Goal: Task Accomplishment & Management: Manage account settings

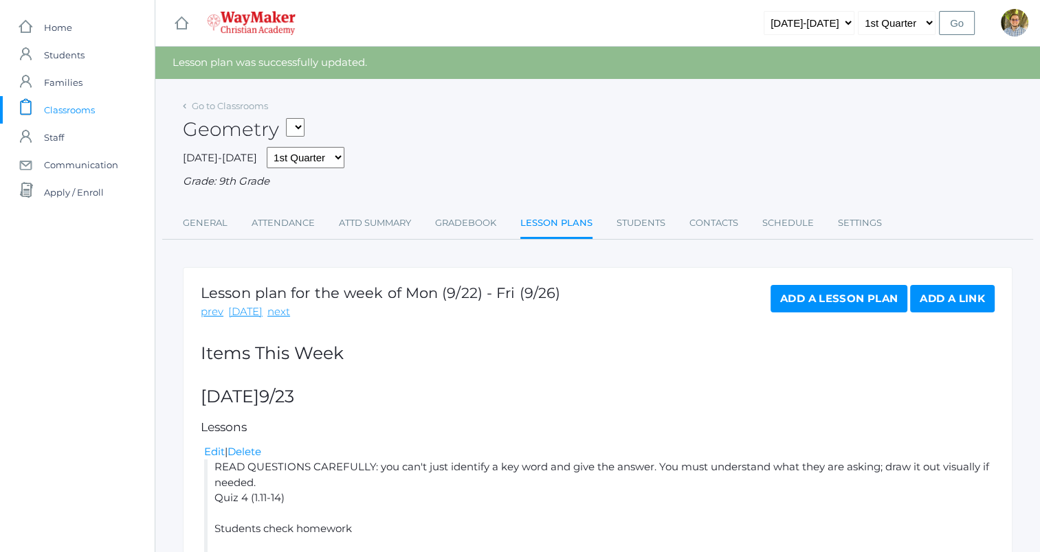
click at [78, 112] on span "Classrooms" at bounding box center [69, 109] width 51 height 27
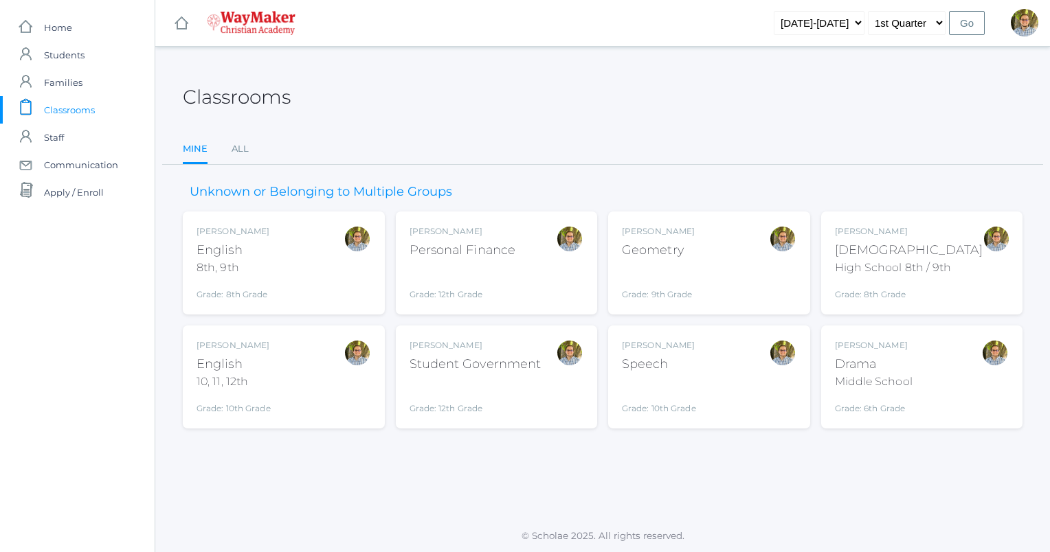
click at [306, 255] on div "[PERSON_NAME] [DEMOGRAPHIC_DATA] 8th, 9th Grade: 8th Grade 08ENGLISH" at bounding box center [284, 263] width 175 height 76
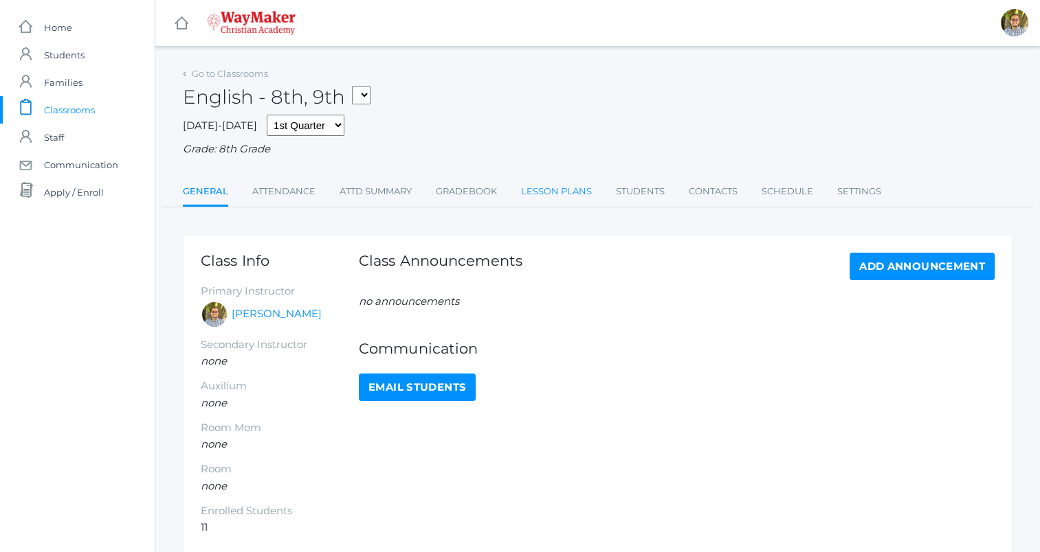
click at [552, 196] on link "Lesson Plans" at bounding box center [556, 191] width 71 height 27
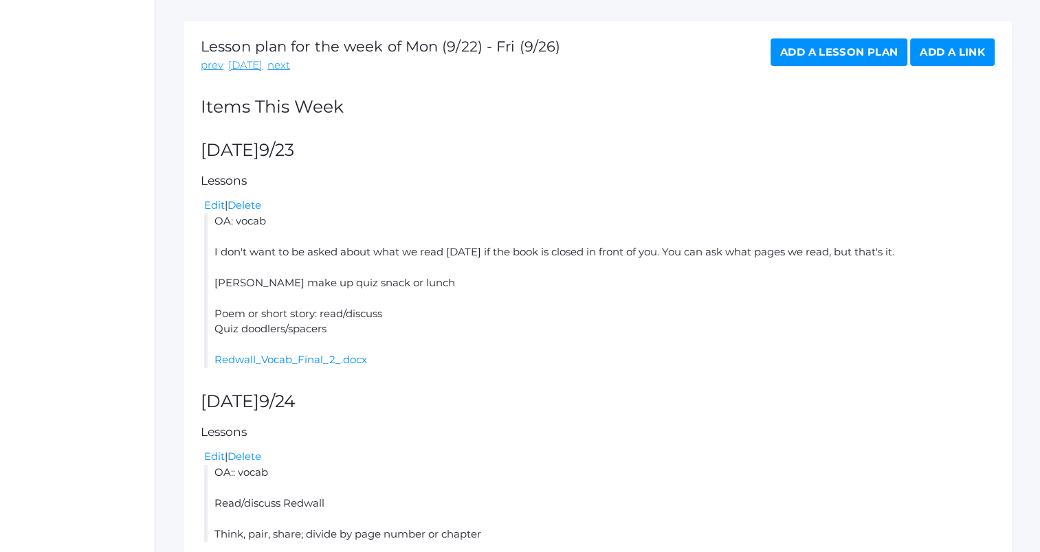
scroll to position [214, 0]
click at [214, 203] on link "Edit" at bounding box center [214, 205] width 21 height 13
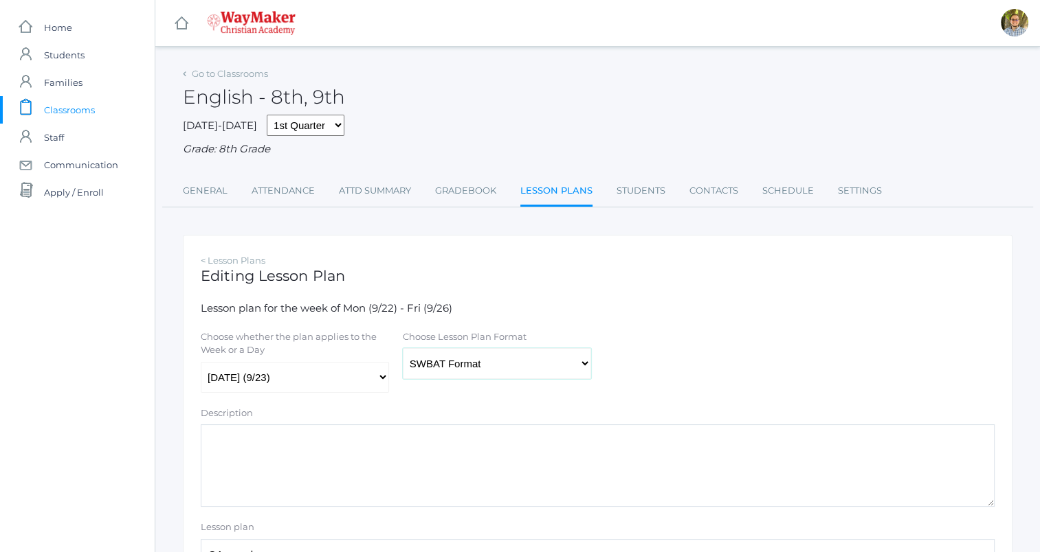
click at [522, 370] on select "Traditional Format SWBAT Format" at bounding box center [497, 363] width 188 height 31
select select "legacy"
click at [403, 349] on select "Traditional Format SWBAT Format" at bounding box center [497, 363] width 188 height 31
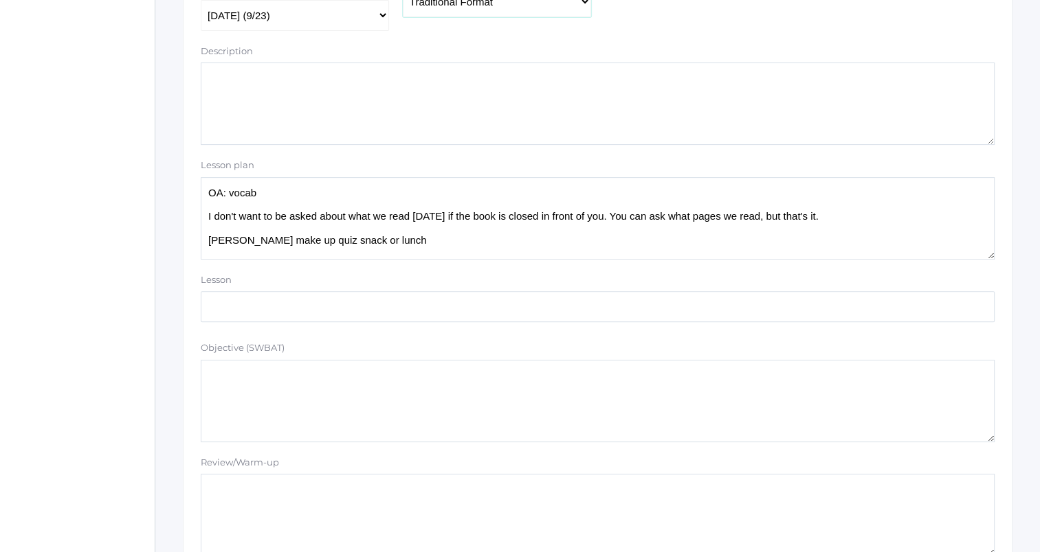
scroll to position [372, 0]
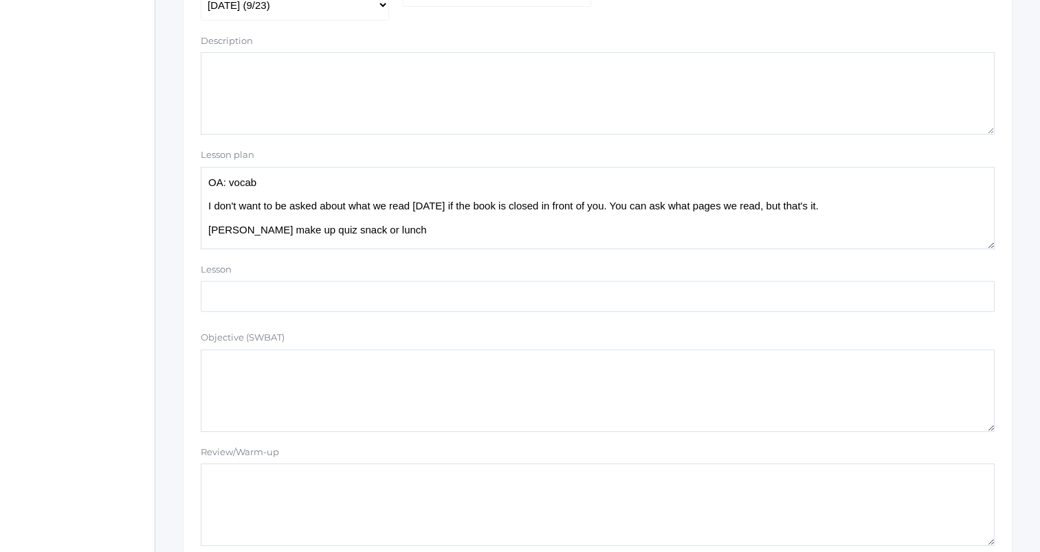
drag, startPoint x: 207, startPoint y: 206, endPoint x: 840, endPoint y: 207, distance: 633.6
click at [840, 207] on textarea "OA: vocab I don't want to be asked about what we read yesterday if the book is …" at bounding box center [598, 208] width 794 height 82
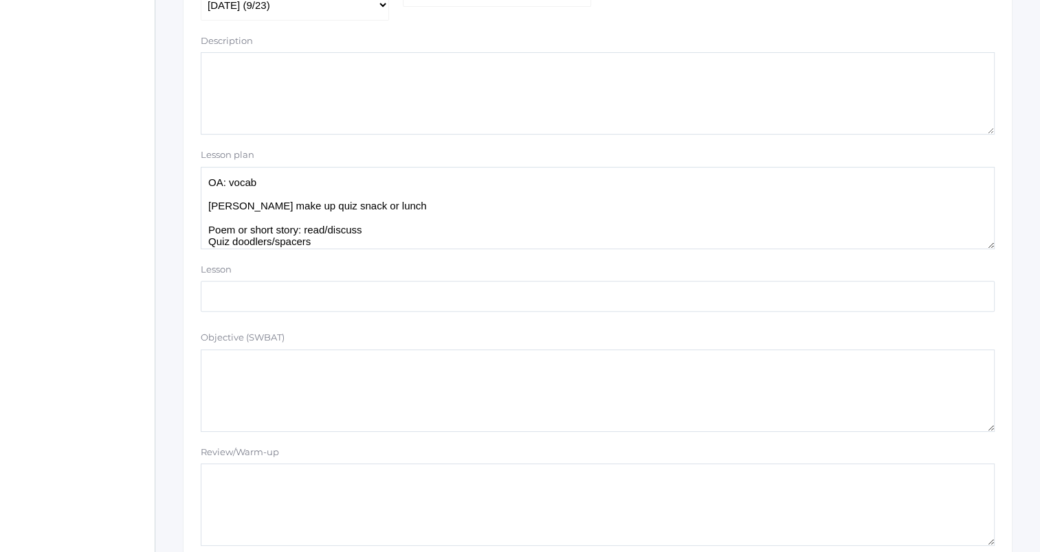
scroll to position [5, 0]
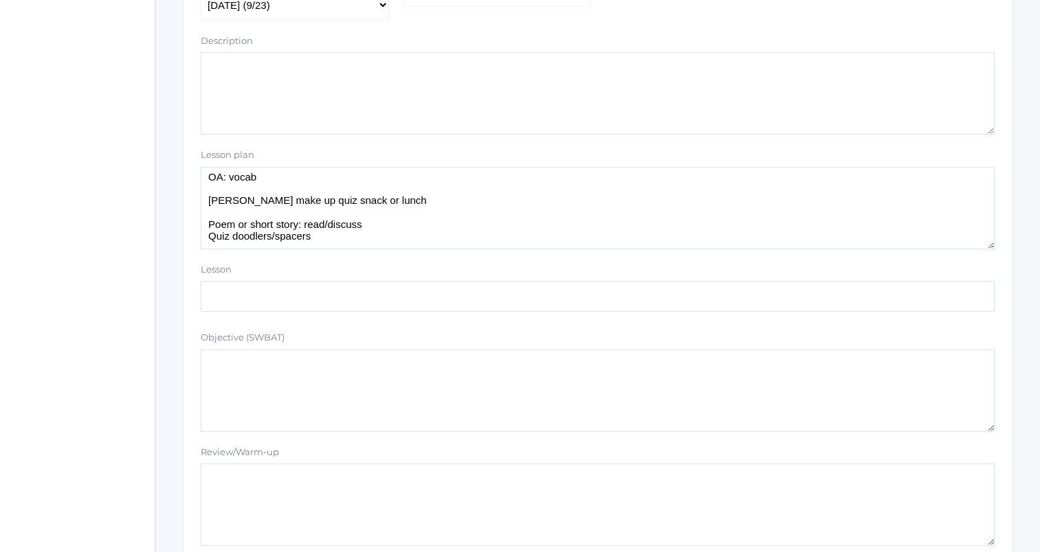
click at [407, 220] on textarea "OA: vocab I don't want to be asked about what we read yesterday if the book is …" at bounding box center [598, 208] width 794 height 82
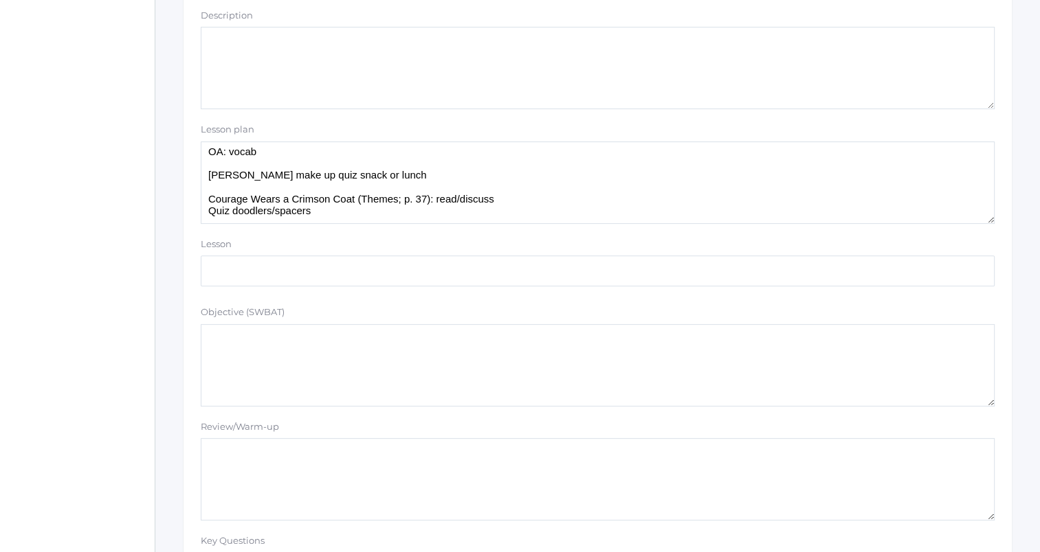
scroll to position [401, 0]
click at [501, 197] on textarea "OA: vocab I don't want to be asked about what we read yesterday if the book is …" at bounding box center [598, 180] width 794 height 82
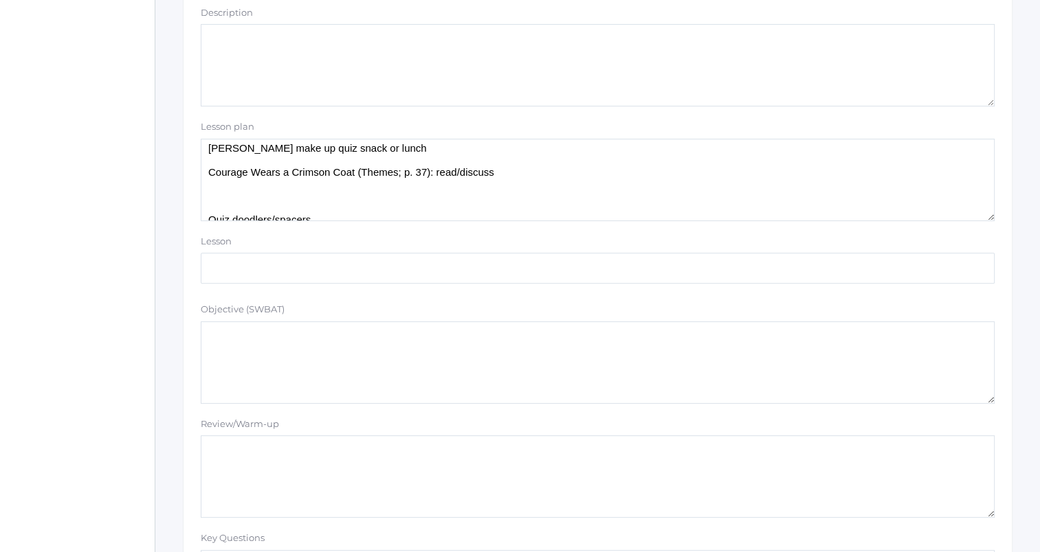
scroll to position [35, 0]
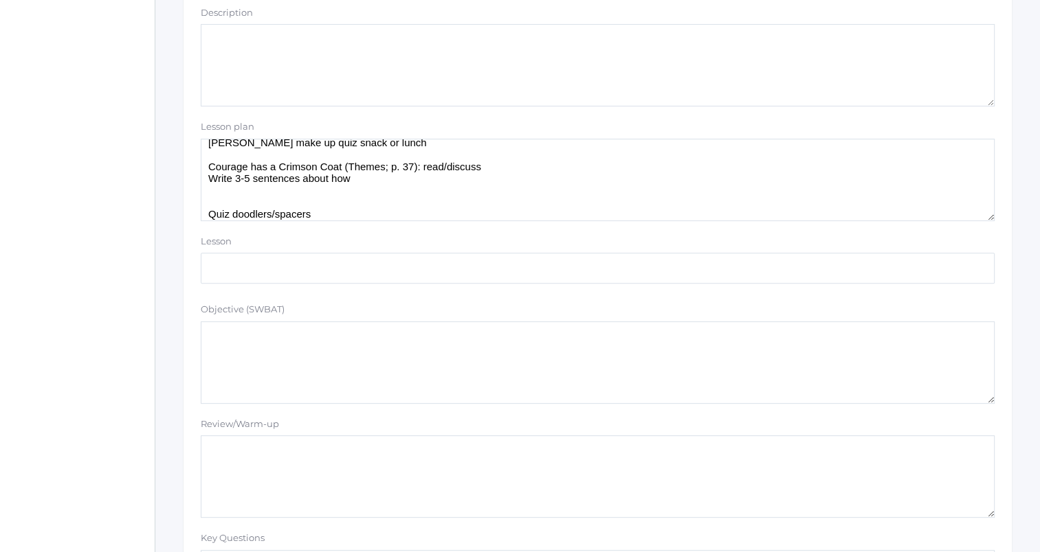
click at [247, 182] on textarea "OA: vocab I don't want to be asked about what we read yesterday if the book is …" at bounding box center [598, 180] width 794 height 82
click at [368, 181] on textarea "OA: vocab I don't want to be asked about what we read yesterday if the book is …" at bounding box center [598, 180] width 794 height 82
click at [239, 186] on textarea "OA: vocab I don't want to be asked about what we read yesterday if the book is …" at bounding box center [598, 180] width 794 height 82
click at [239, 183] on textarea "OA: vocab I don't want to be asked about what we read yesterday if the book is …" at bounding box center [598, 180] width 794 height 82
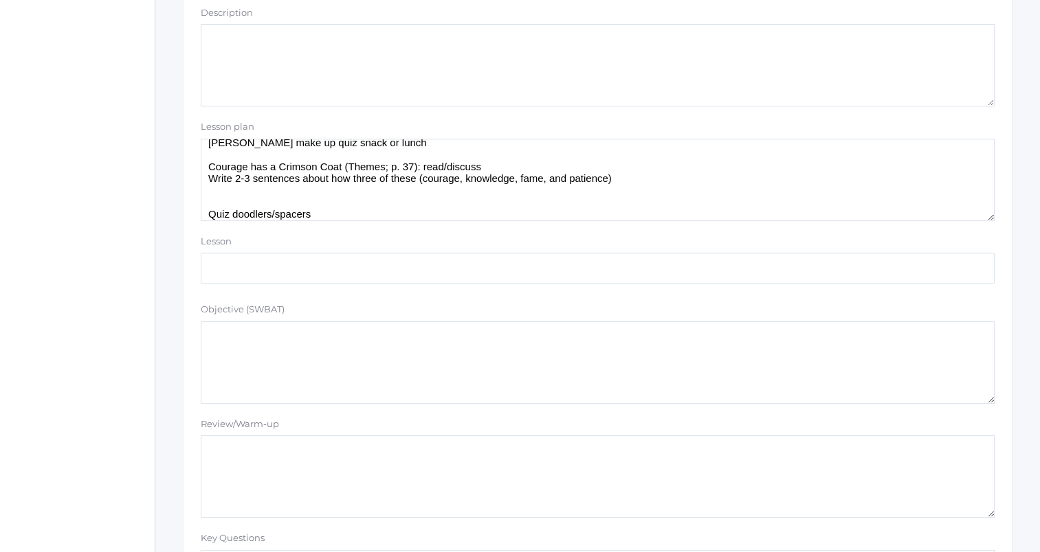
click at [643, 170] on textarea "OA: vocab I don't want to be asked about what we read yesterday if the book is …" at bounding box center [598, 180] width 794 height 82
click at [626, 181] on textarea "OA: vocab I don't want to be asked about what we read yesterday if the book is …" at bounding box center [598, 180] width 794 height 82
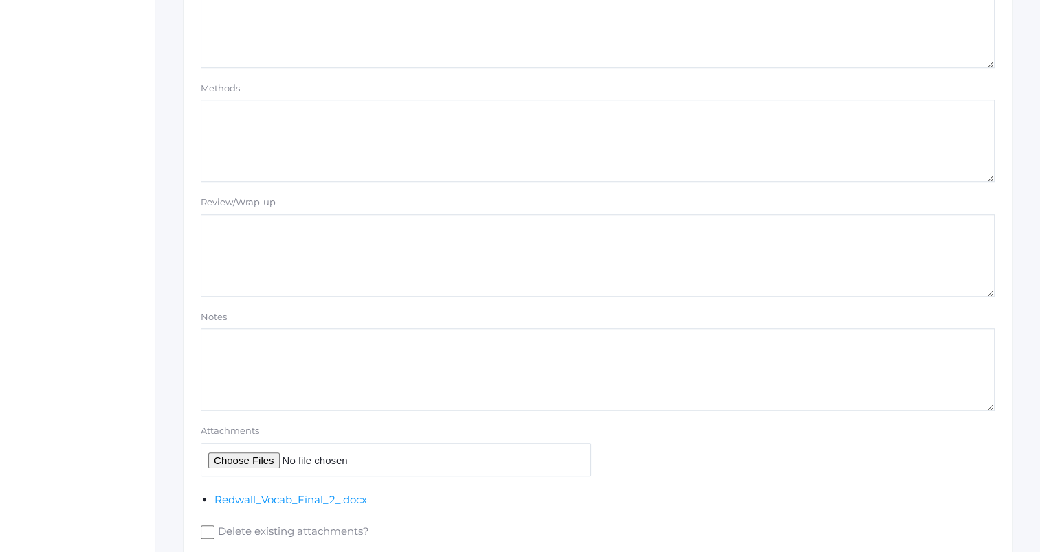
scroll to position [1226, 0]
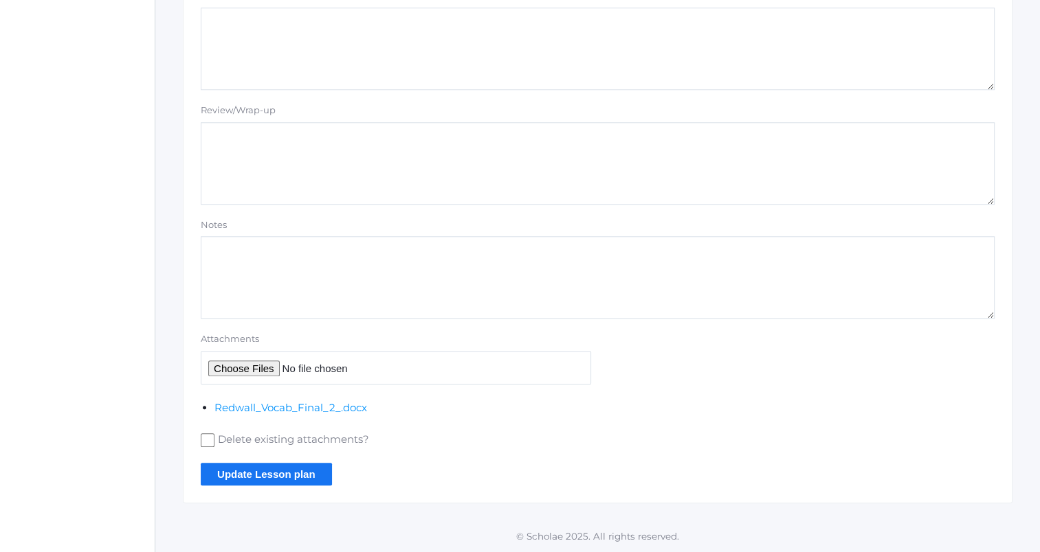
type textarea "OA: vocab LaRae make up quiz snack or lunch Courage has a Crimson Coat (Themes;…"
click at [282, 465] on input "Update Lesson plan" at bounding box center [266, 474] width 131 height 23
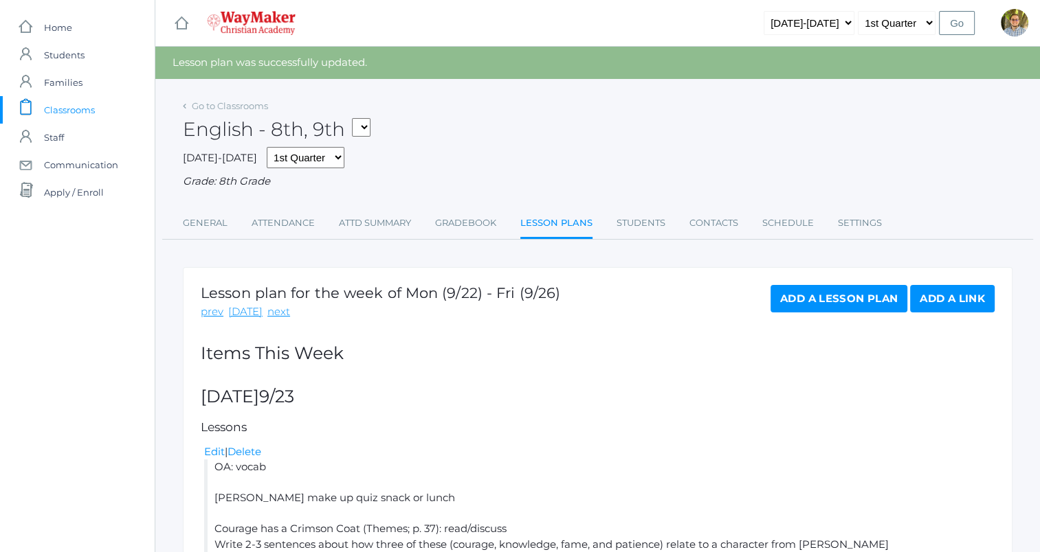
click at [78, 110] on span "Classrooms" at bounding box center [69, 109] width 51 height 27
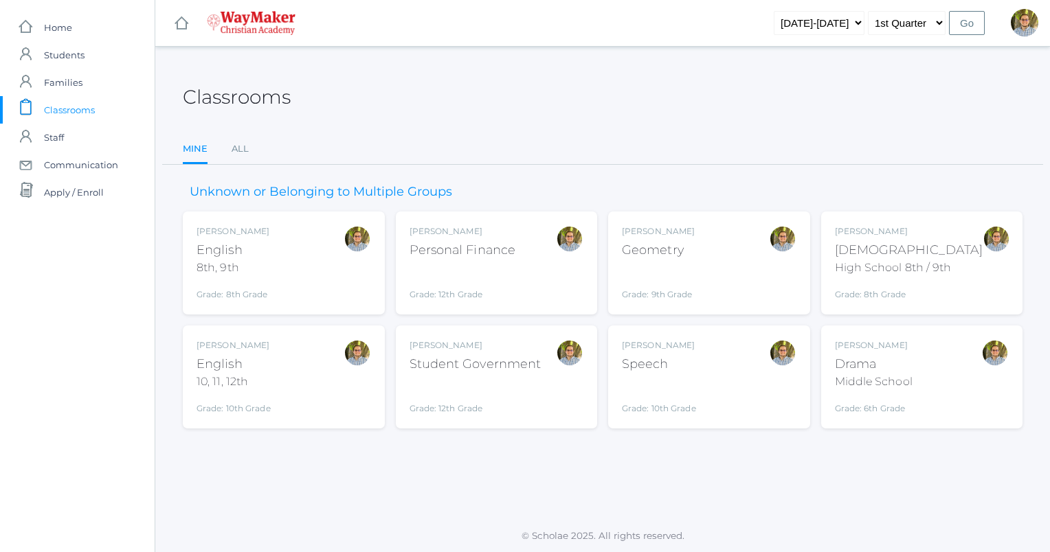
click at [324, 381] on div "[PERSON_NAME] English 10, 11, 12th Grade: 10th Grade HSENGLISH" at bounding box center [284, 377] width 175 height 76
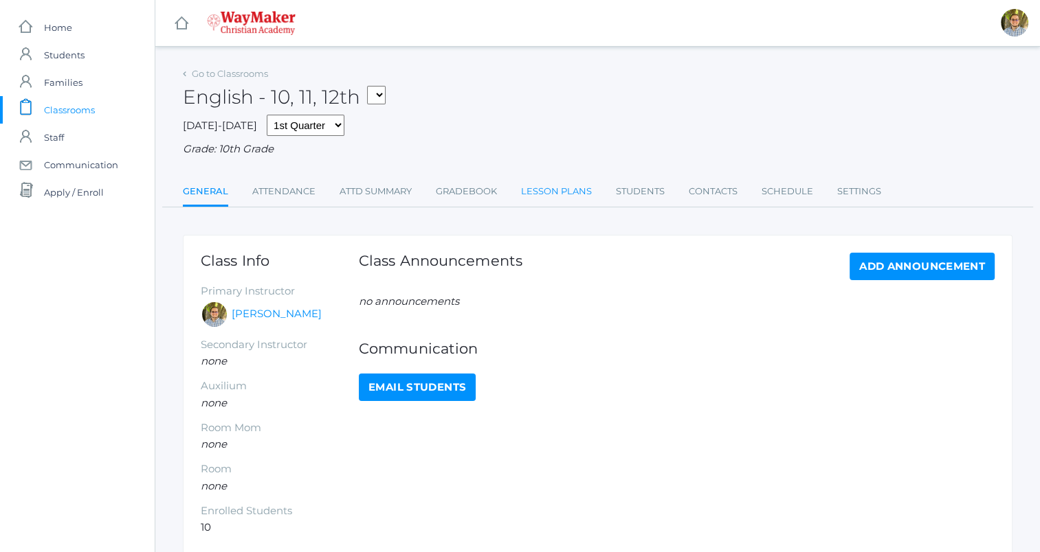
click at [542, 202] on link "Lesson Plans" at bounding box center [556, 191] width 71 height 27
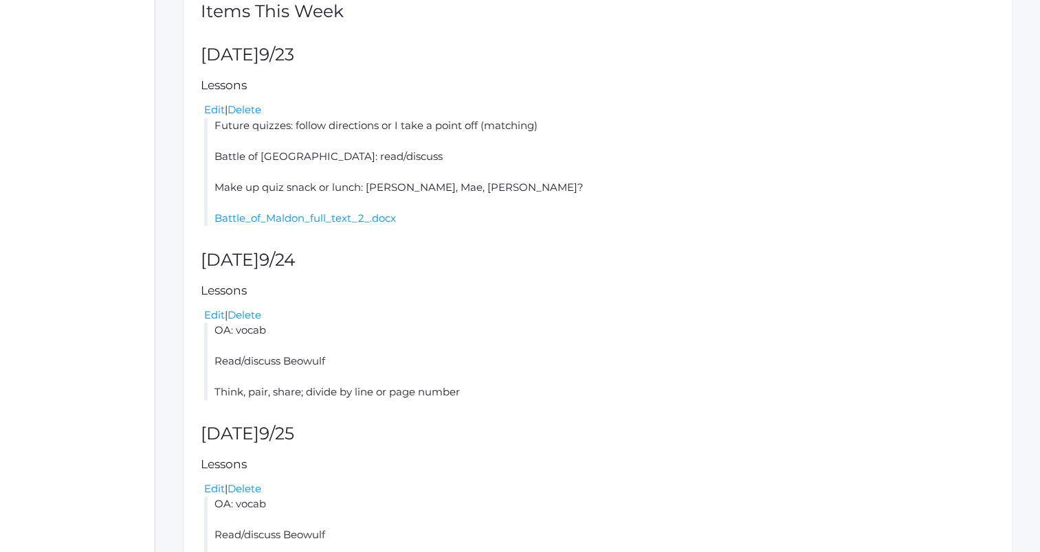
scroll to position [315, 0]
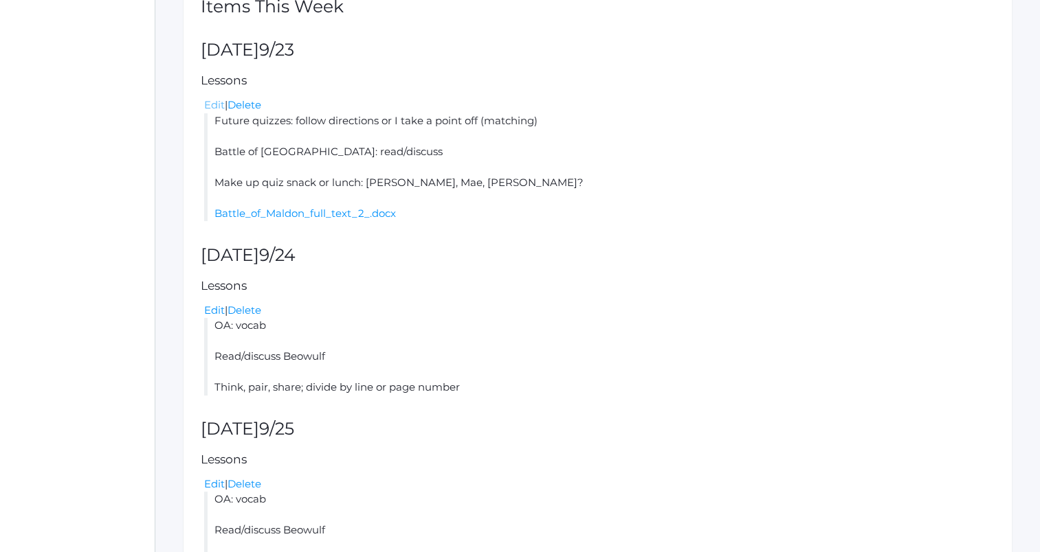
click at [217, 99] on link "Edit" at bounding box center [214, 104] width 21 height 13
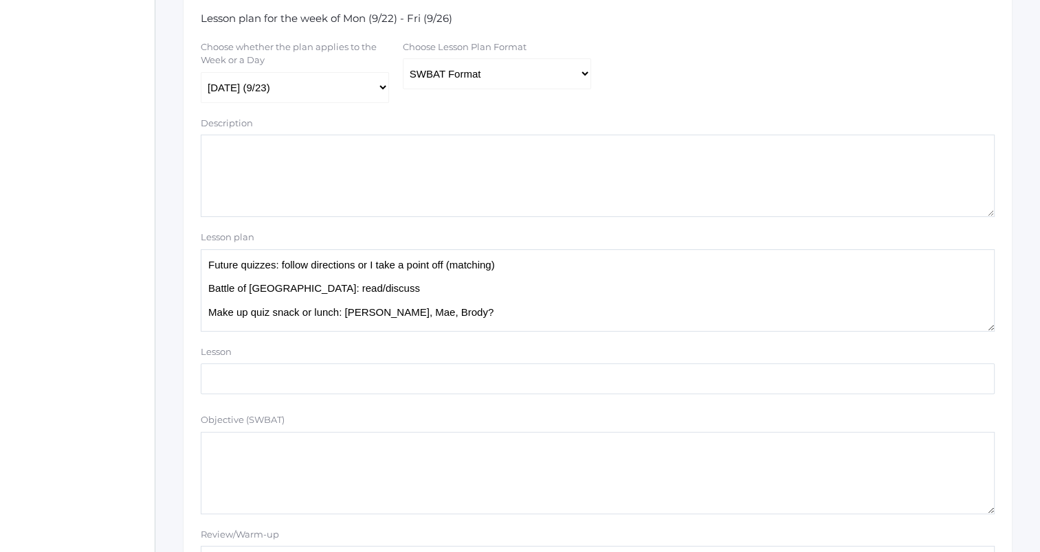
scroll to position [295, 0]
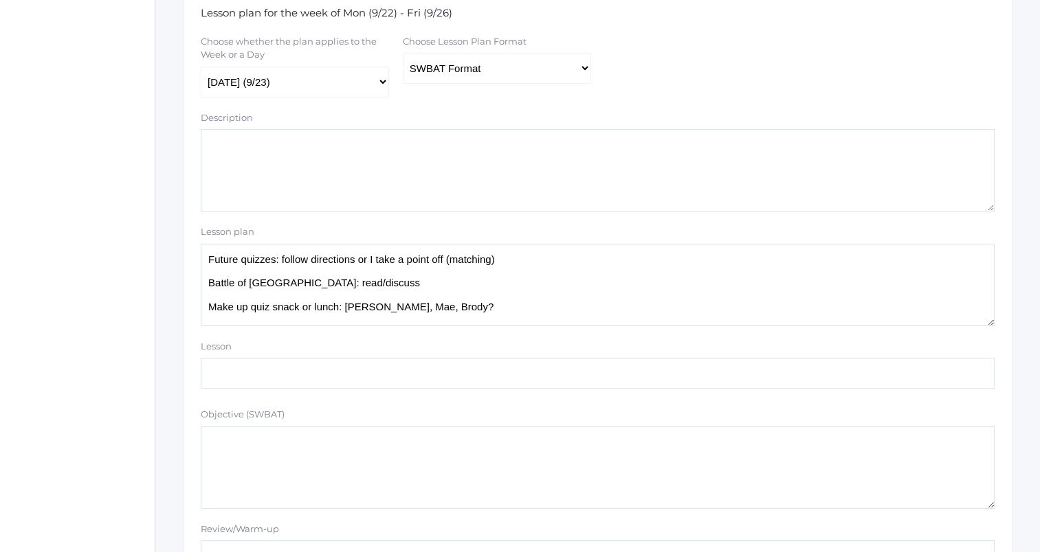
click at [394, 286] on textarea "Future quizzes: follow directions or I take a point off (matching) Battle of Ma…" at bounding box center [598, 285] width 794 height 82
drag, startPoint x: 305, startPoint y: 302, endPoint x: 291, endPoint y: 297, distance: 14.6
click at [291, 297] on textarea "Future quizzes: follow directions or I take a point off (matching) Battle of Ma…" at bounding box center [598, 285] width 794 height 82
click at [332, 291] on textarea "Future quizzes: follow directions or I take a point off (matching) Battle of Ma…" at bounding box center [598, 285] width 794 height 82
drag, startPoint x: 357, startPoint y: 282, endPoint x: 189, endPoint y: 283, distance: 168.4
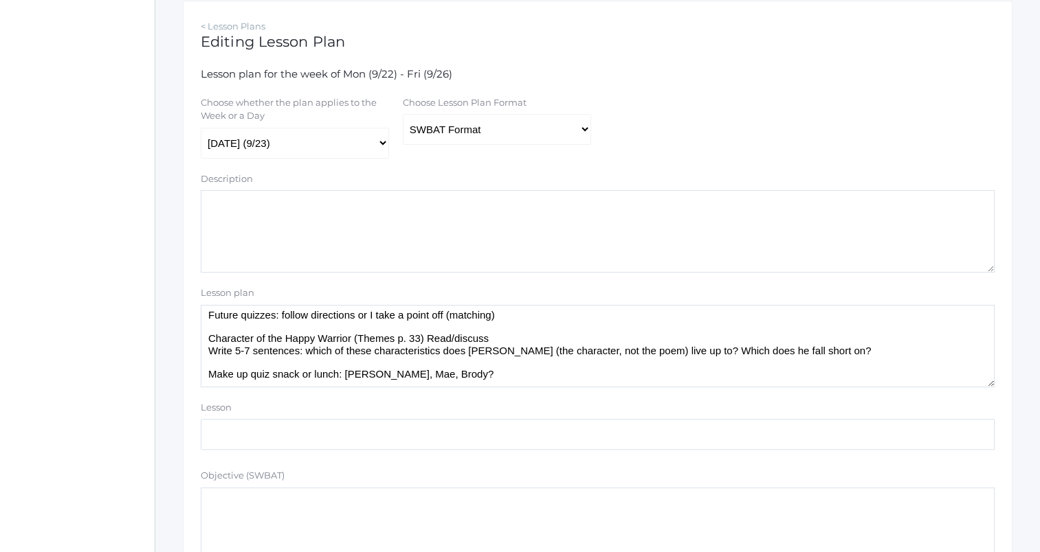
scroll to position [228, 0]
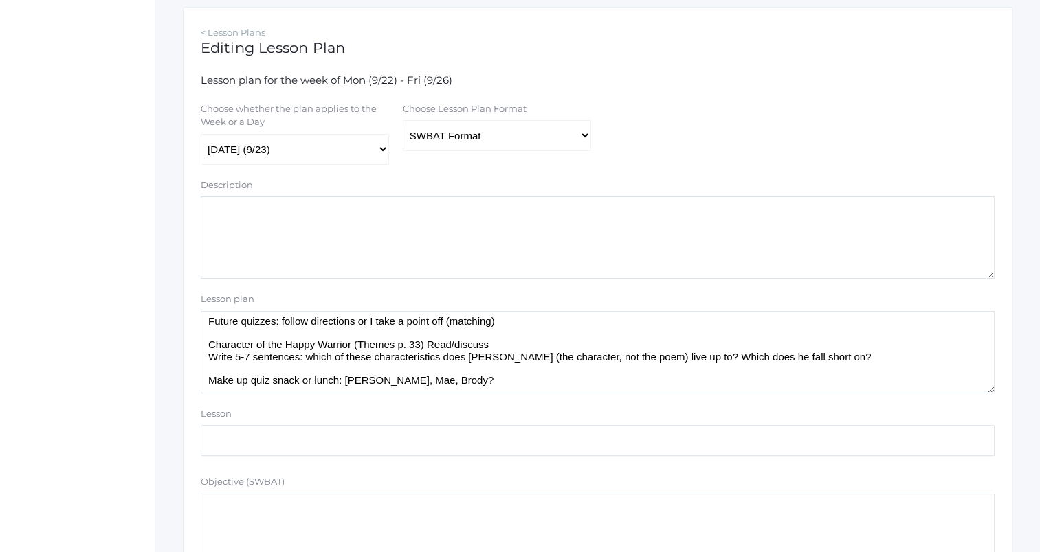
type textarea "Future quizzes: follow directions or I take a point off (matching) Character of…"
click at [548, 140] on select "Traditional Format SWBAT Format" at bounding box center [497, 135] width 188 height 31
select select "legacy"
click at [403, 120] on select "Traditional Format SWBAT Format" at bounding box center [497, 135] width 188 height 31
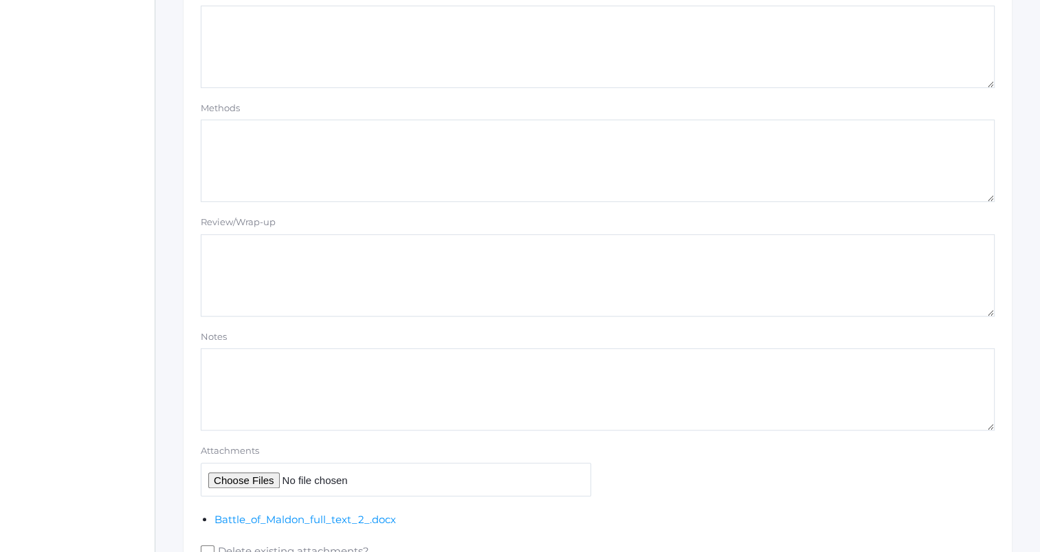
scroll to position [1226, 0]
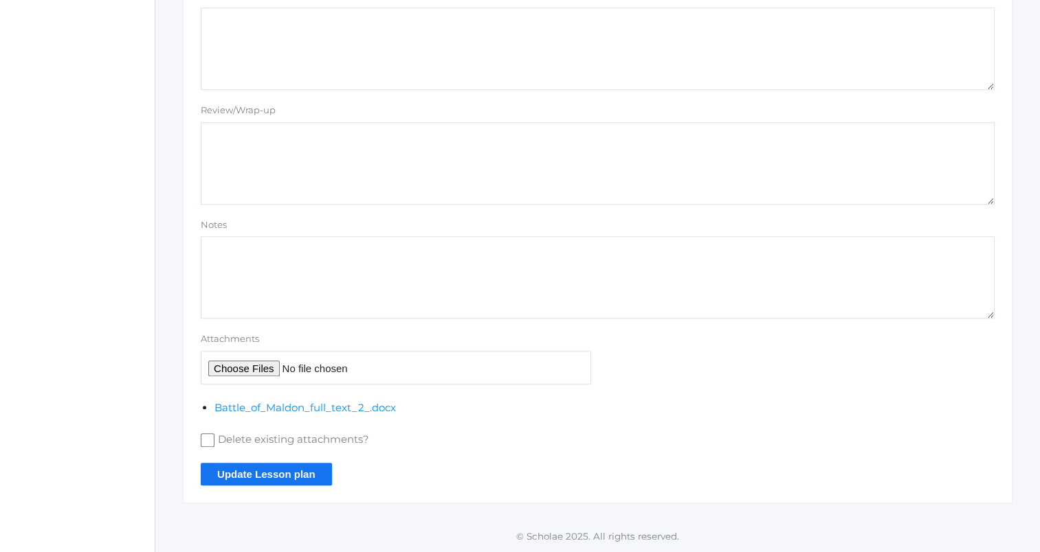
click at [257, 475] on input "Update Lesson plan" at bounding box center [266, 474] width 131 height 23
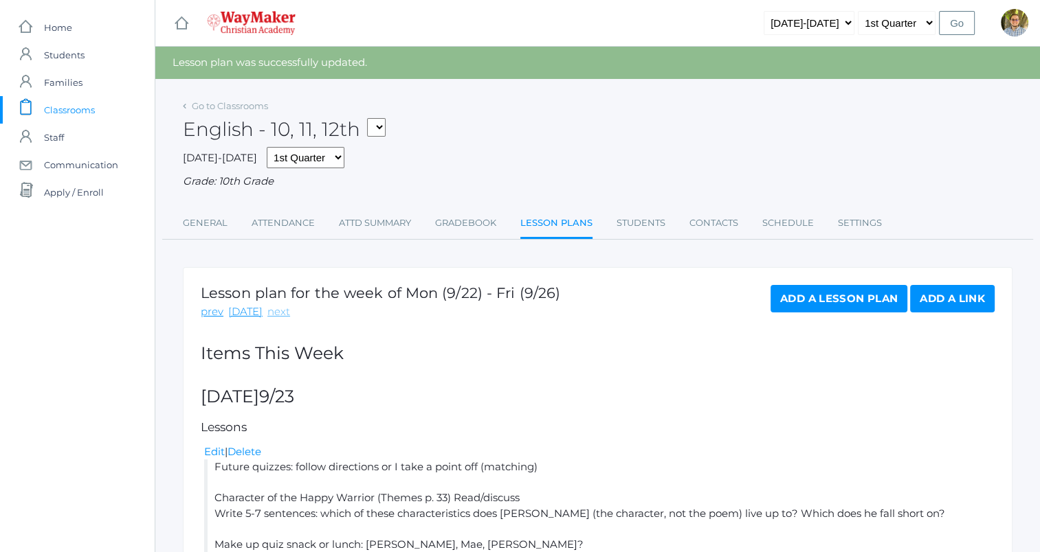
click at [272, 311] on link "next" at bounding box center [278, 312] width 23 height 16
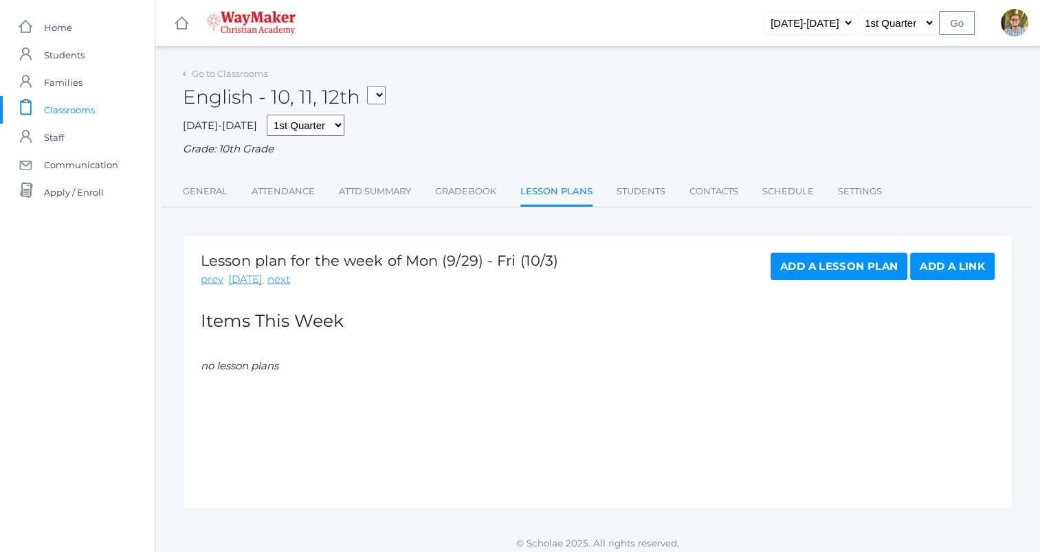
click at [822, 264] on link "Add a Lesson Plan" at bounding box center [838, 266] width 137 height 27
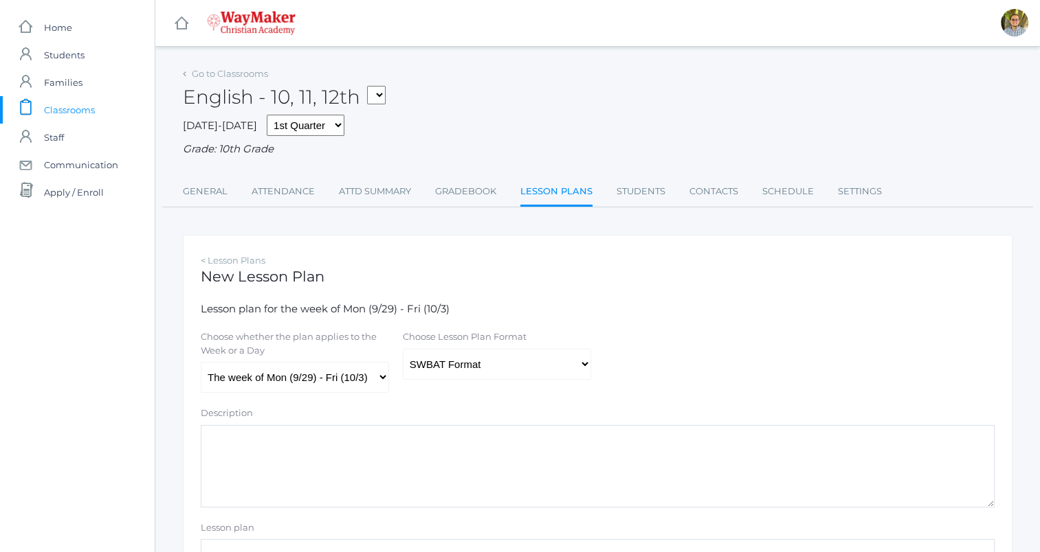
click at [393, 374] on div "Choose whether the plan applies to the Week or a Day The week of Mon (9/29) - F…" at bounding box center [295, 362] width 202 height 63
click at [384, 375] on select "The week of Mon (9/29) - Fri (10/3) [DATE] (9/29) [DATE] (9/30) [DATE] (10/1) […" at bounding box center [295, 377] width 188 height 31
select select "[DATE]"
click at [201, 363] on select "The week of Mon (9/29) - Fri (10/3) [DATE] (9/29) [DATE] (9/30) [DATE] (10/1) […" at bounding box center [295, 377] width 188 height 31
click at [509, 364] on select "Traditional Format SWBAT Format" at bounding box center [497, 364] width 188 height 31
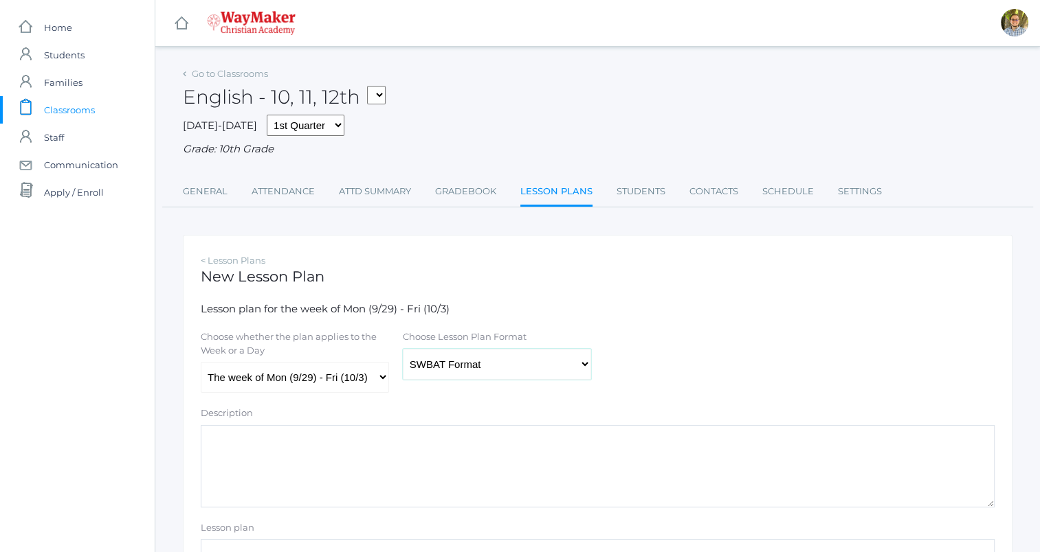
select select "legacy"
click at [403, 349] on select "Traditional Format SWBAT Format" at bounding box center [497, 364] width 188 height 31
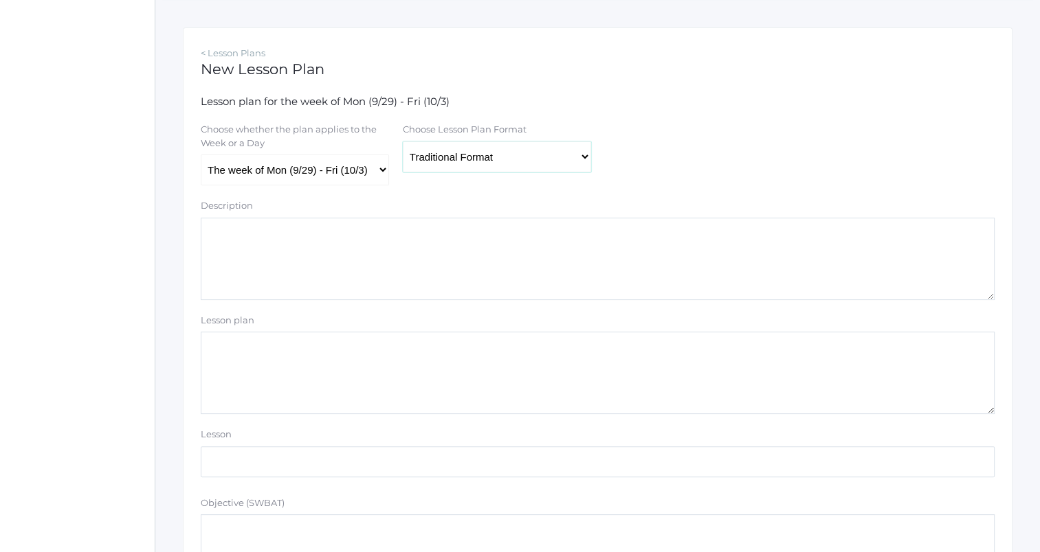
scroll to position [208, 0]
click at [413, 351] on textarea "Lesson plan" at bounding box center [598, 372] width 794 height 82
paste textarea "Battle of [GEOGRAPHIC_DATA]: read/discuss"
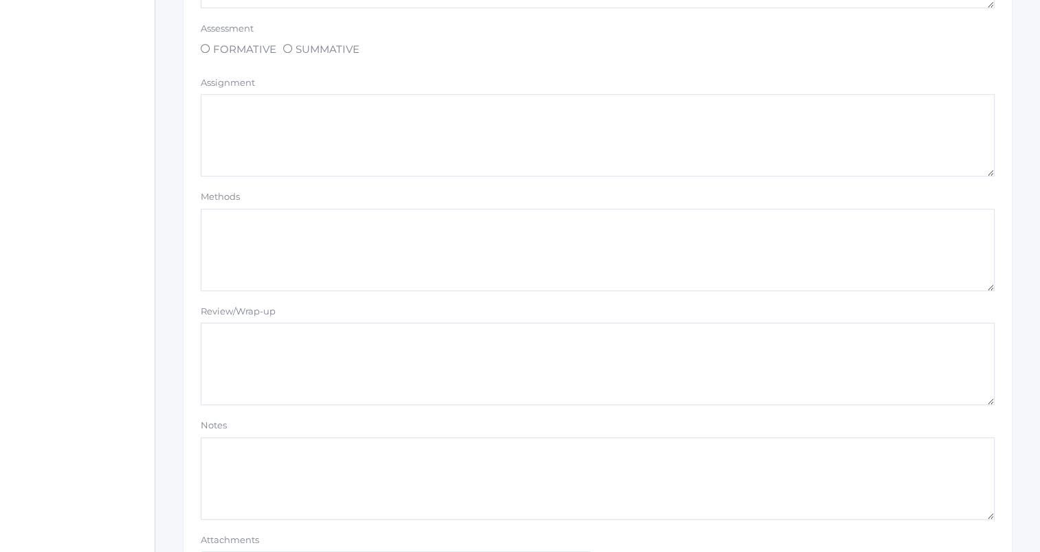
scroll to position [1162, 0]
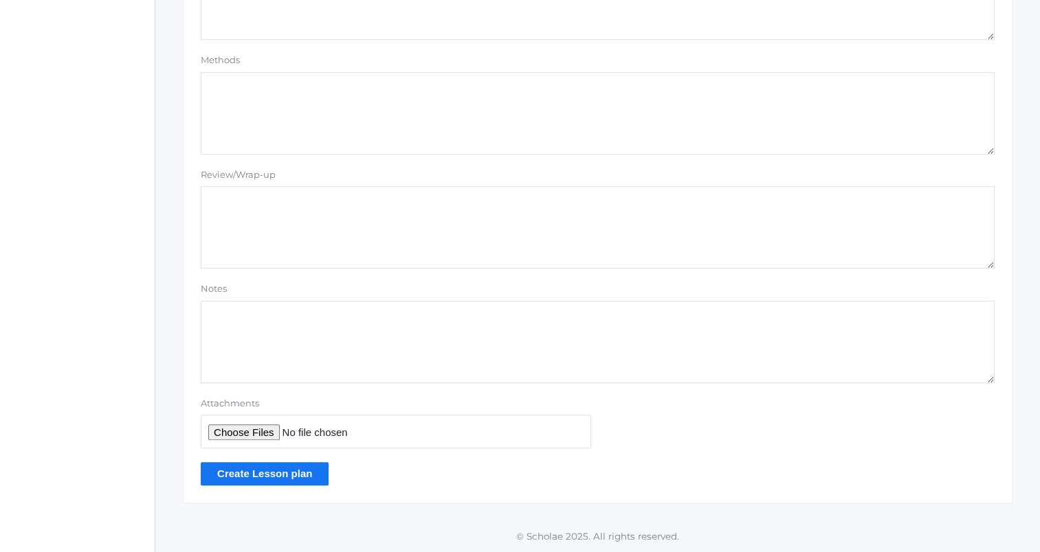
type textarea "Battle of [GEOGRAPHIC_DATA]: read/discuss"
click at [258, 478] on input "Create Lesson plan" at bounding box center [265, 473] width 128 height 23
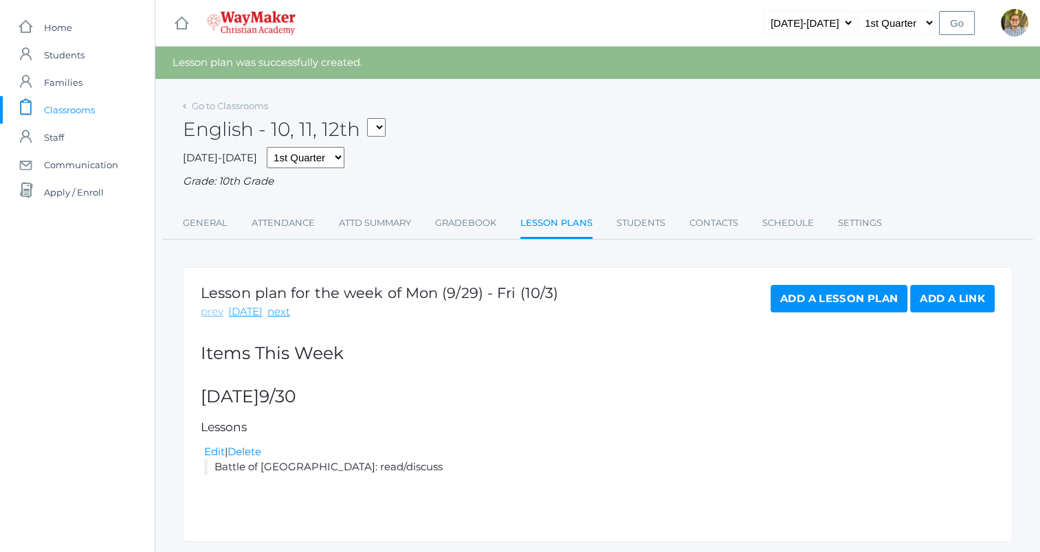
click at [210, 315] on link "prev" at bounding box center [212, 312] width 23 height 16
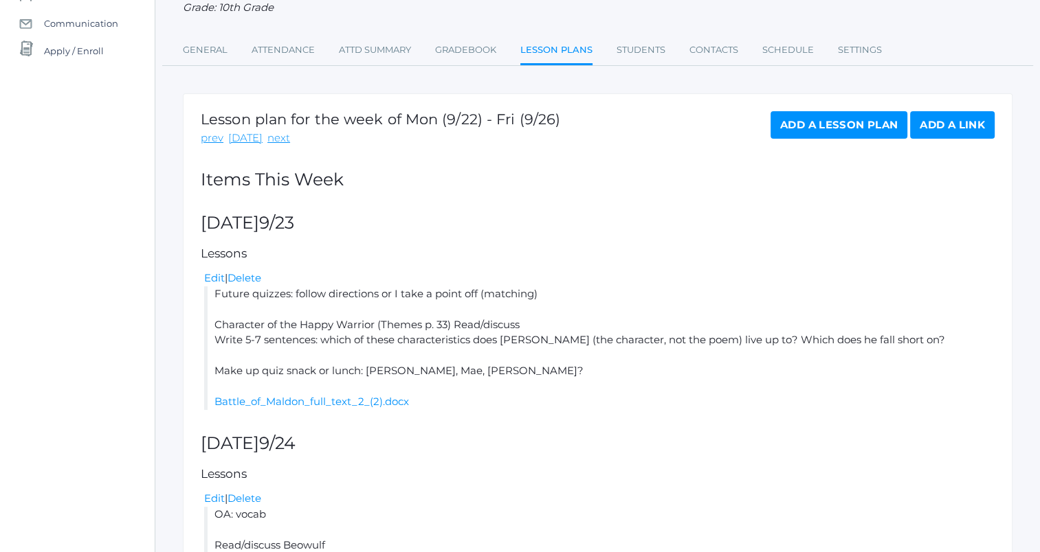
scroll to position [179, 0]
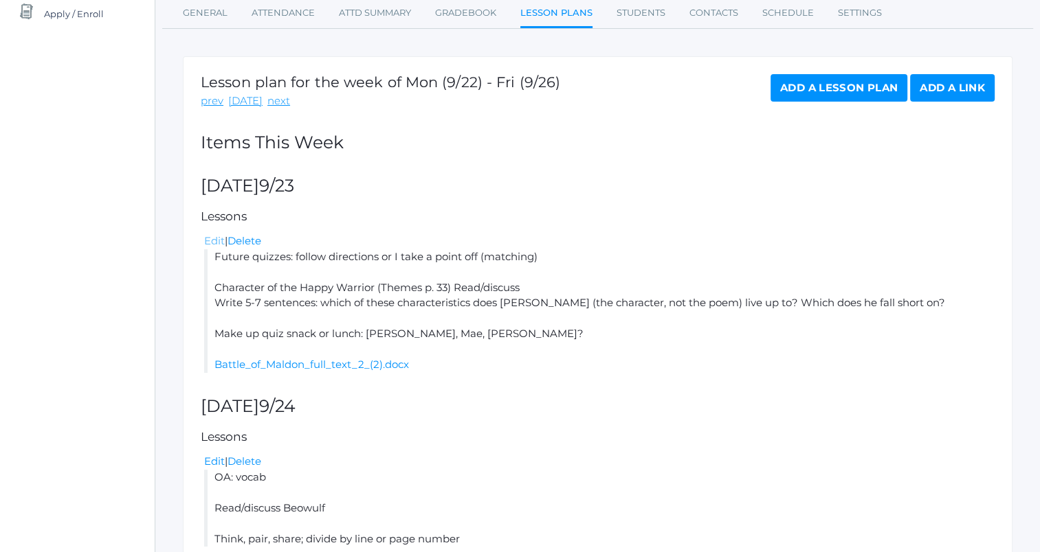
click at [212, 242] on link "Edit" at bounding box center [214, 240] width 21 height 13
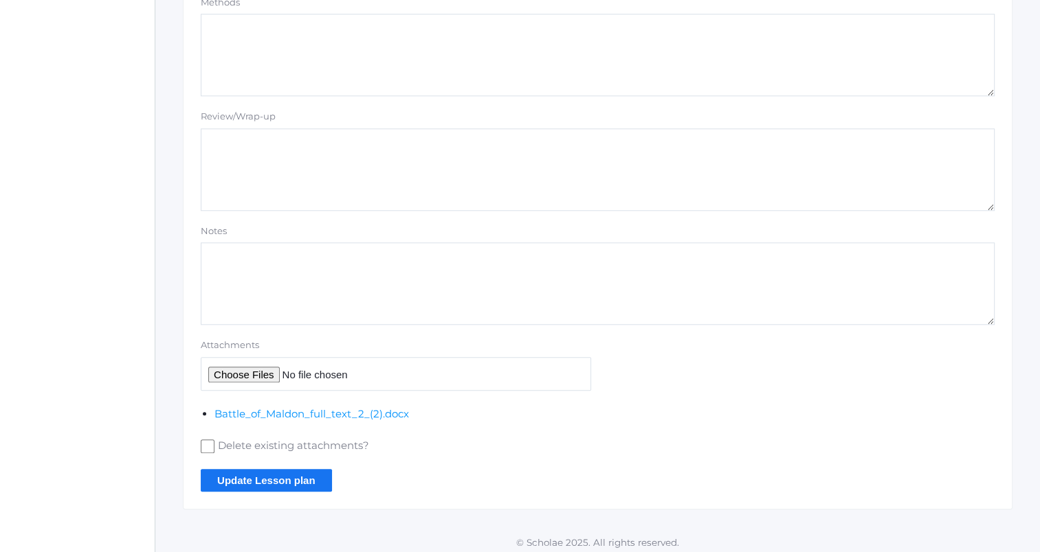
scroll to position [1226, 0]
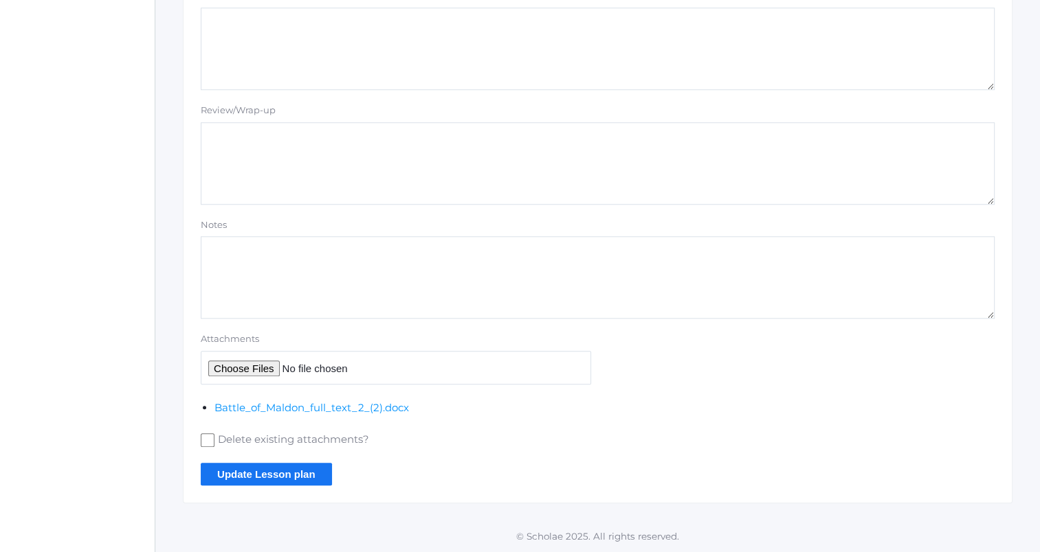
click at [252, 439] on span "Delete existing attachments?" at bounding box center [291, 440] width 155 height 17
click at [214, 439] on input "Delete existing attachments?" at bounding box center [208, 441] width 14 height 14
checkbox input "true"
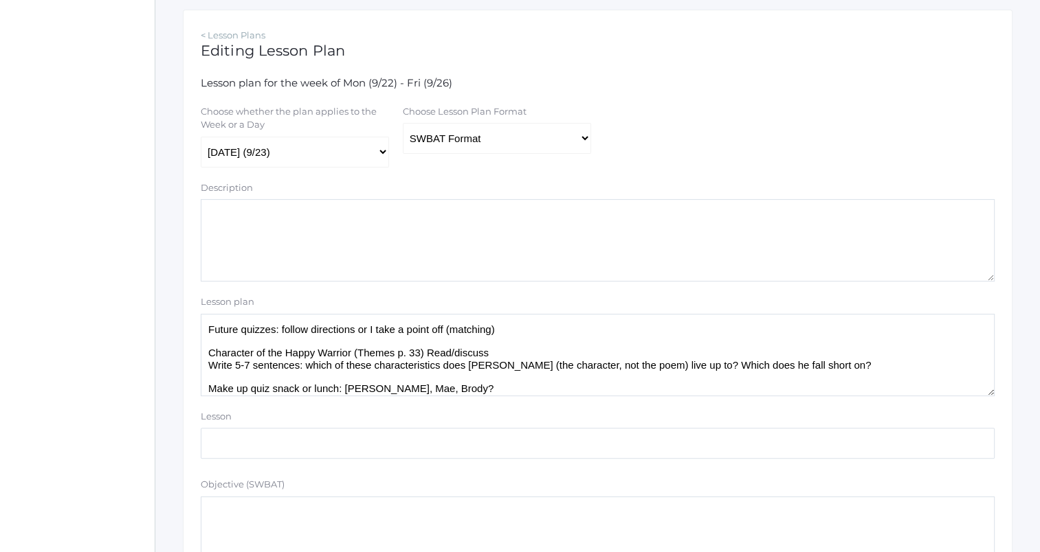
scroll to position [223, 0]
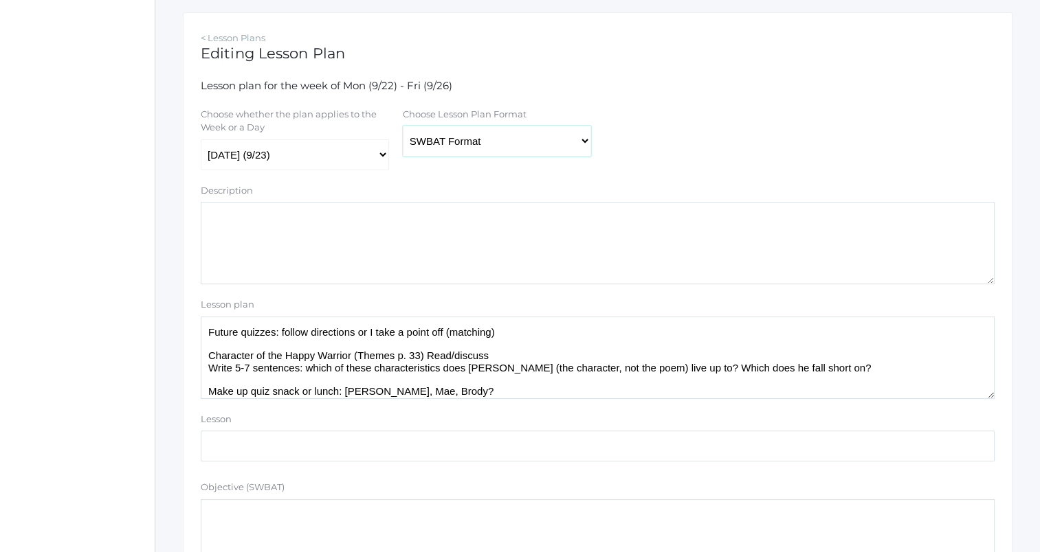
click at [500, 142] on select "Traditional Format SWBAT Format" at bounding box center [497, 141] width 188 height 31
select select "legacy"
click at [403, 126] on select "Traditional Format SWBAT Format" at bounding box center [497, 141] width 188 height 31
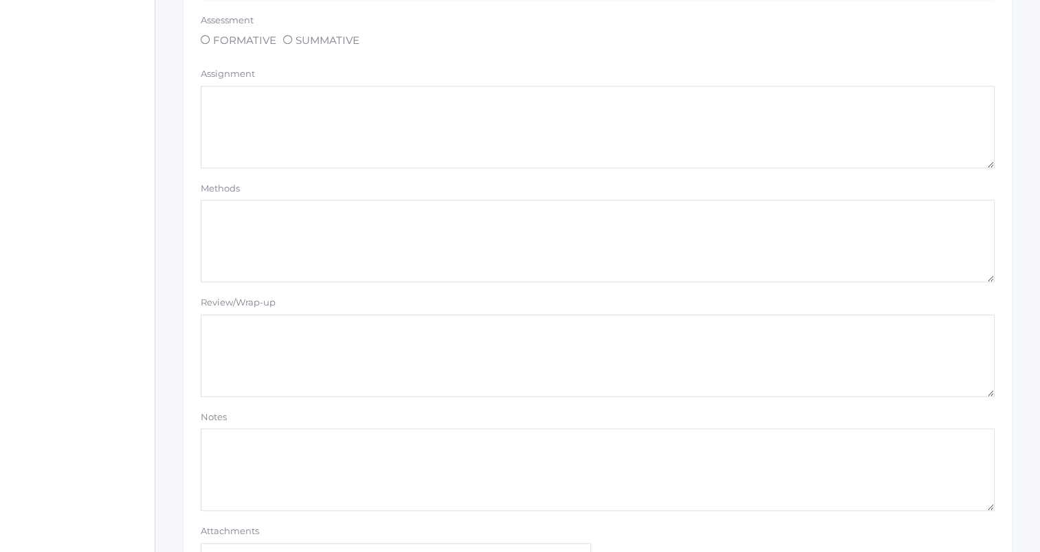
scroll to position [1226, 0]
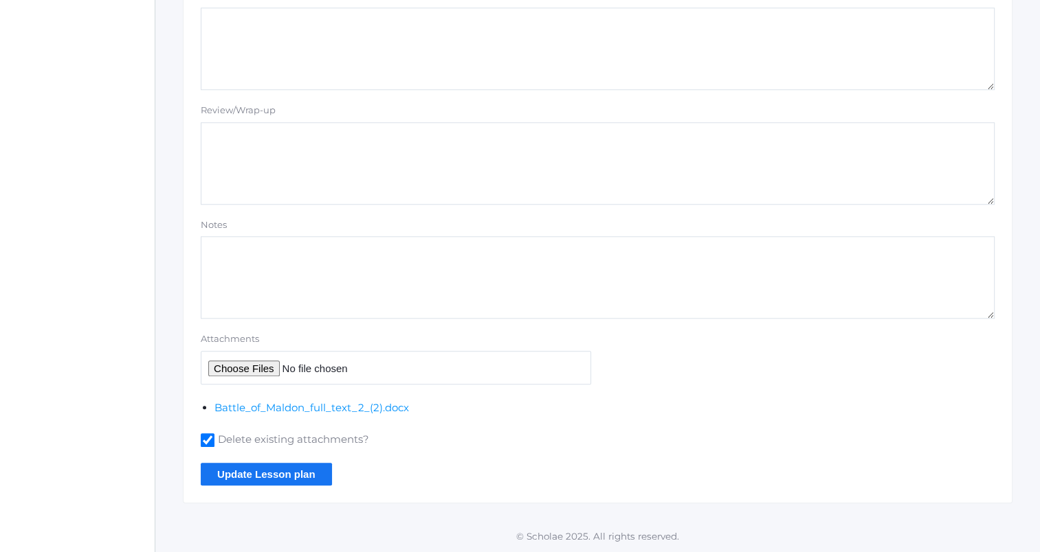
click at [238, 478] on input "Update Lesson plan" at bounding box center [266, 474] width 131 height 23
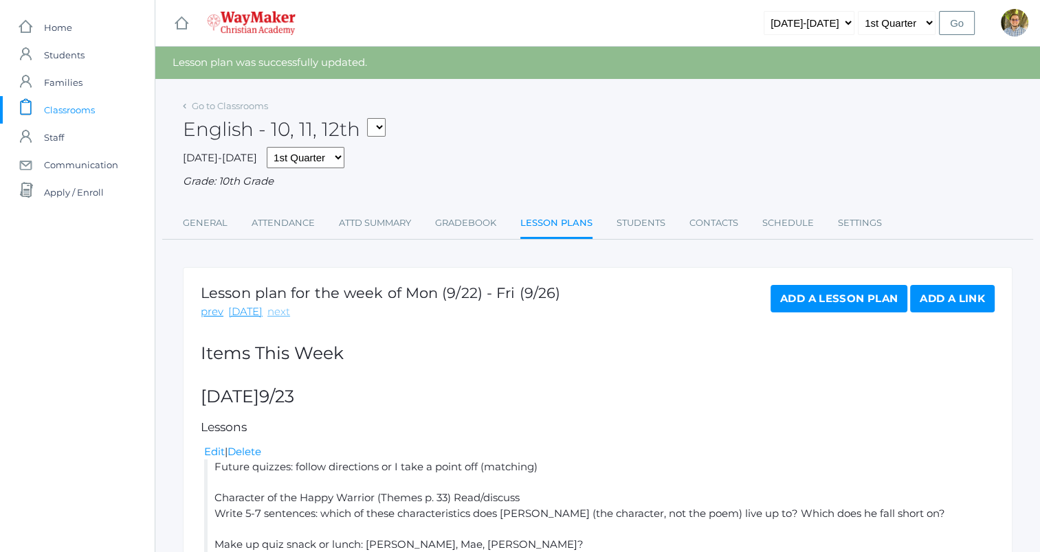
click at [278, 313] on link "next" at bounding box center [278, 312] width 23 height 16
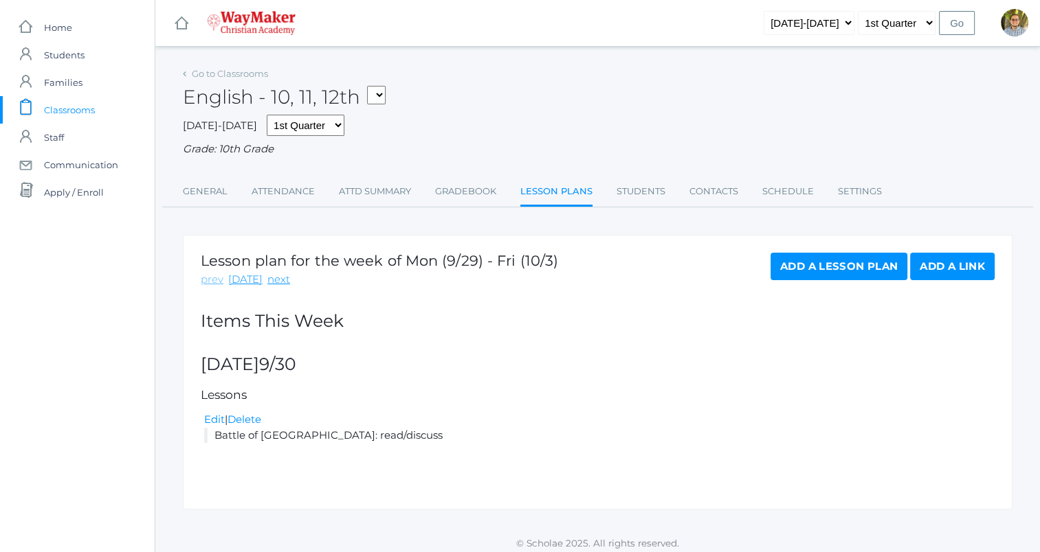
click at [214, 280] on link "prev" at bounding box center [212, 280] width 23 height 16
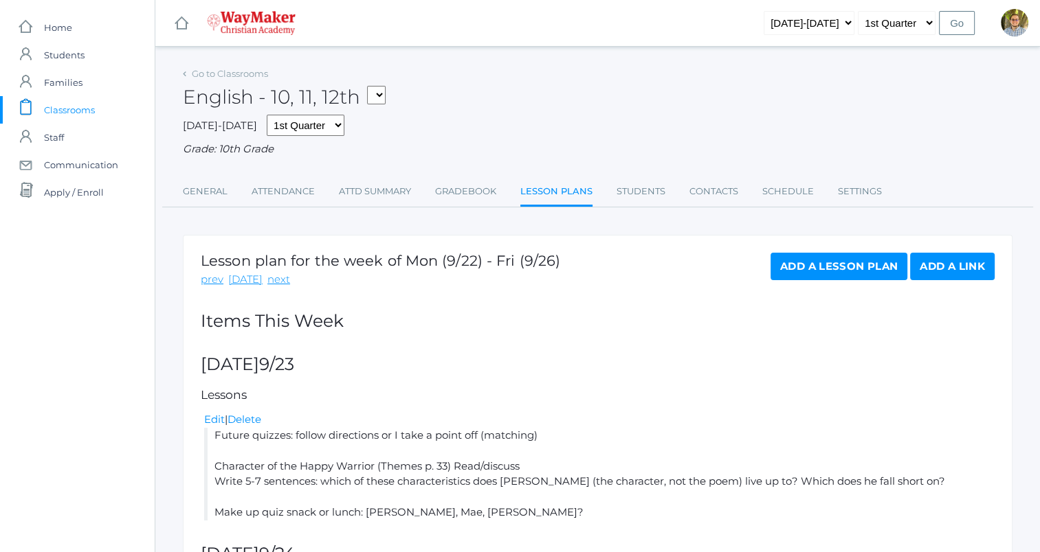
click at [61, 109] on span "Classrooms" at bounding box center [69, 109] width 51 height 27
